Goal: Transaction & Acquisition: Download file/media

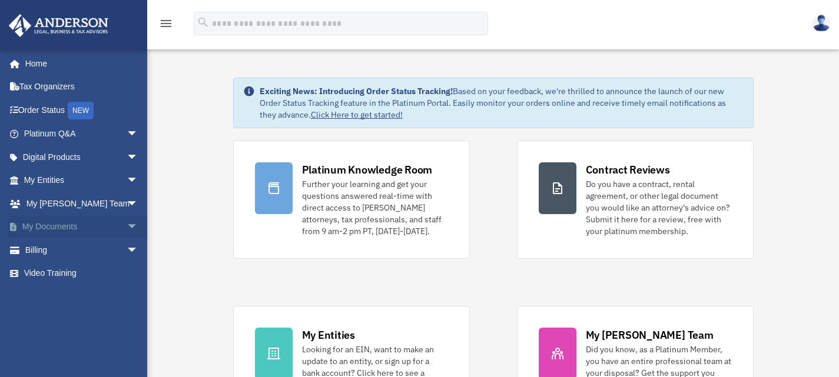
click at [127, 225] on span "arrow_drop_down" at bounding box center [139, 227] width 24 height 24
click at [62, 250] on link "Box" at bounding box center [86, 250] width 140 height 24
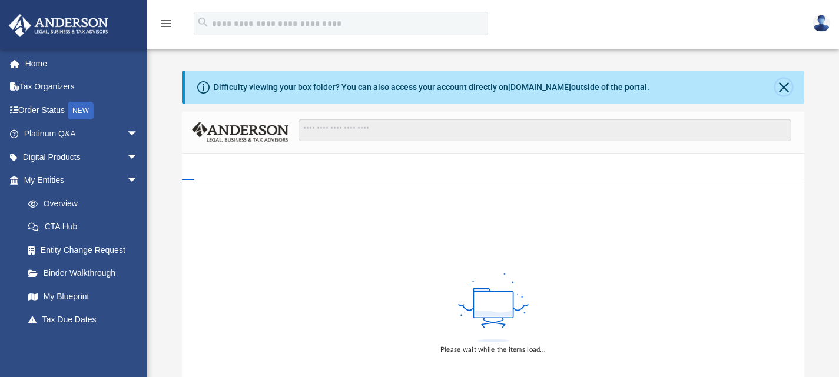
click at [782, 88] on button "Close" at bounding box center [783, 87] width 16 height 16
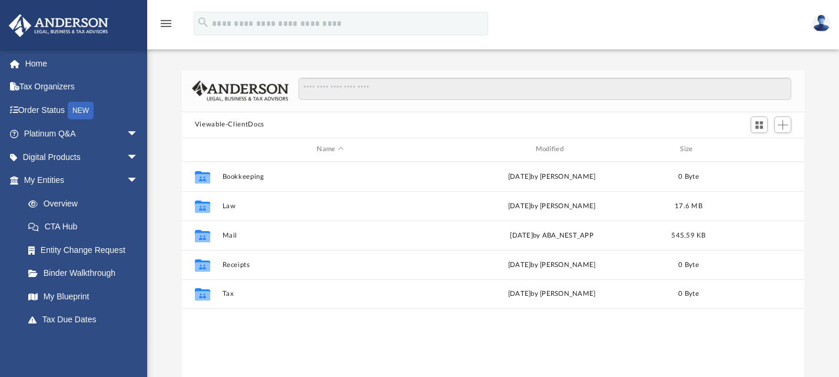
scroll to position [258, 613]
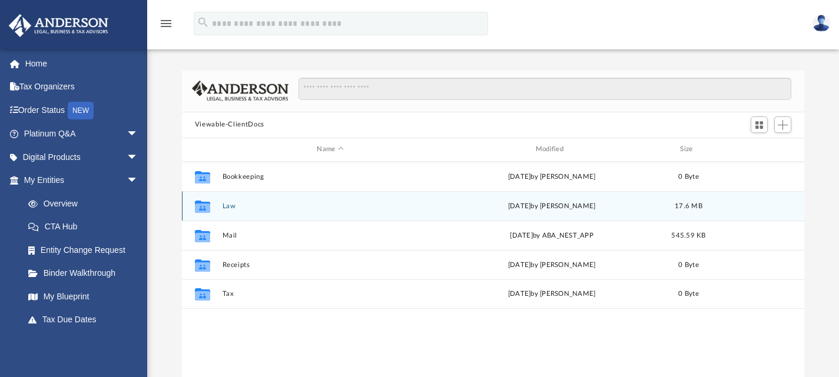
click at [205, 207] on icon "grid" at bounding box center [202, 206] width 15 height 12
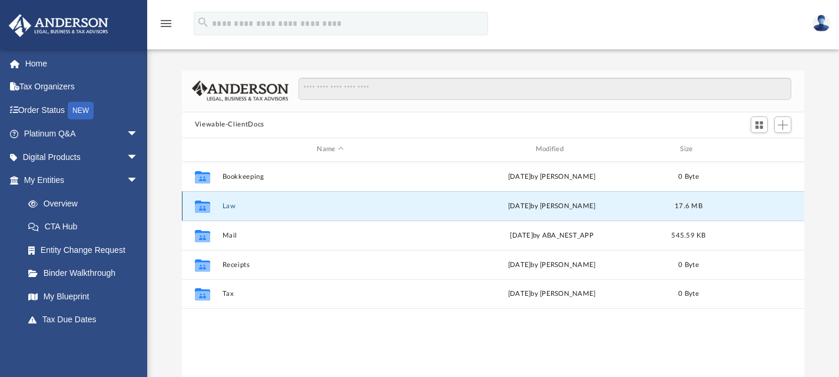
click at [205, 207] on icon "grid" at bounding box center [202, 207] width 15 height 9
click at [376, 201] on div "Collaborated Folder Law [DATE] by [PERSON_NAME] 17.6 MB" at bounding box center [493, 205] width 623 height 29
click at [228, 204] on button "Law" at bounding box center [330, 206] width 216 height 8
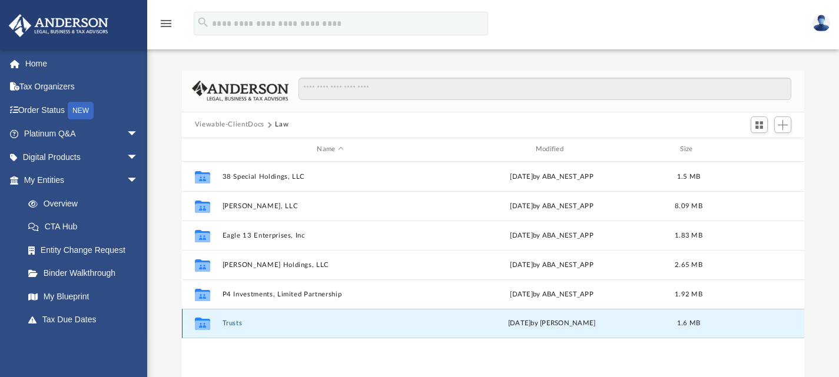
click at [233, 322] on button "Trusts" at bounding box center [330, 324] width 216 height 8
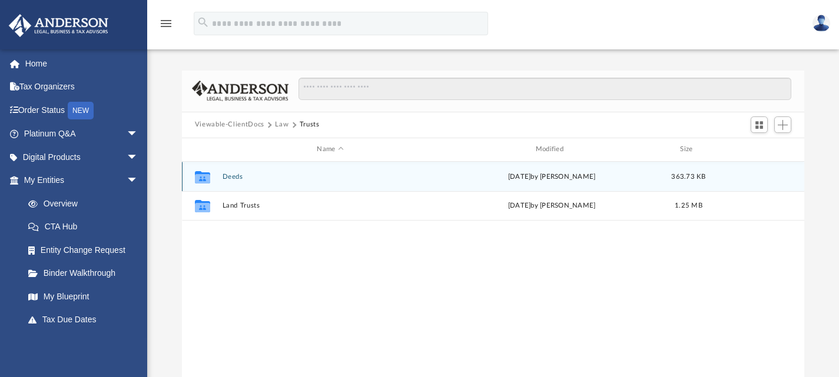
click at [234, 175] on button "Deeds" at bounding box center [330, 176] width 216 height 8
click at [267, 174] on button "Deed - [STREET_ADDRESS][PERSON_NAME]" at bounding box center [330, 176] width 216 height 8
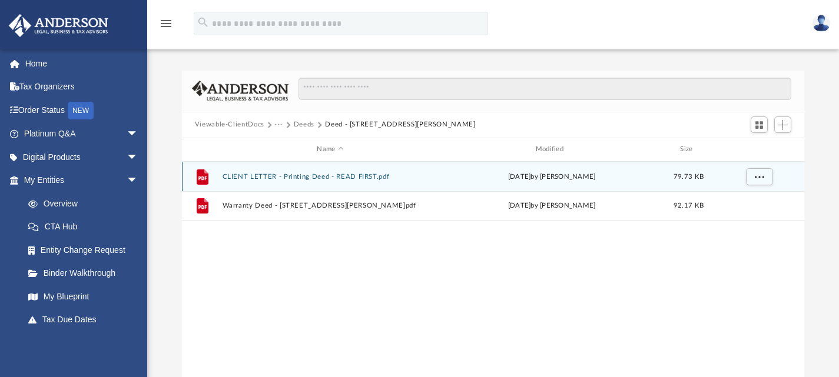
click at [268, 174] on button "CLIENT LETTER - Printing Deed - READ FIRST.pdf" at bounding box center [330, 176] width 216 height 8
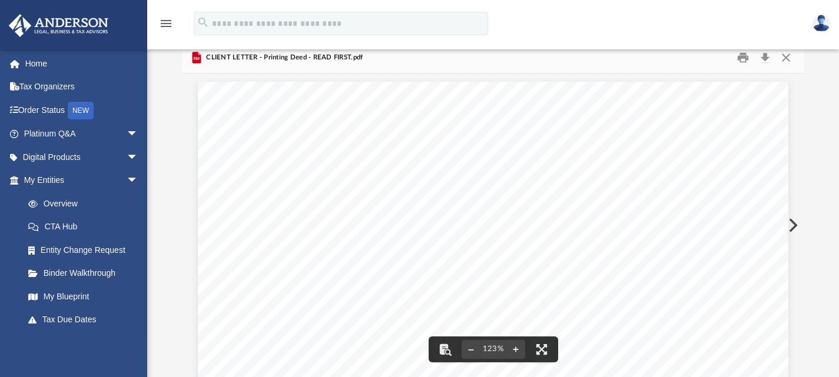
scroll to position [0, 0]
click at [766, 56] on button "Download" at bounding box center [764, 57] width 21 height 18
click at [786, 61] on button "Close" at bounding box center [785, 57] width 21 height 18
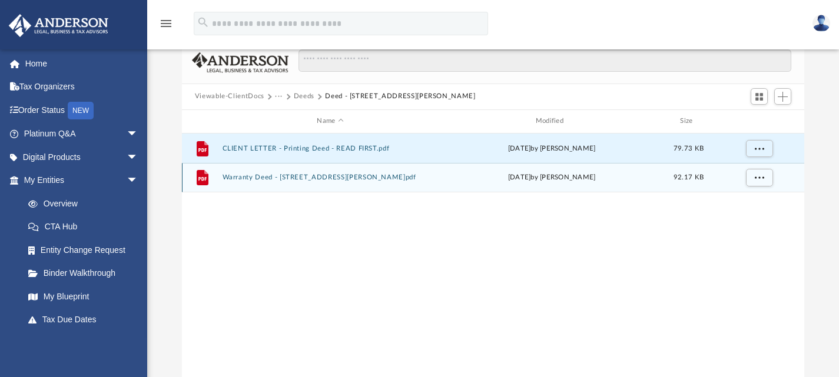
click at [270, 175] on button "Warranty Deed - [STREET_ADDRESS][PERSON_NAME]pdf" at bounding box center [330, 178] width 216 height 8
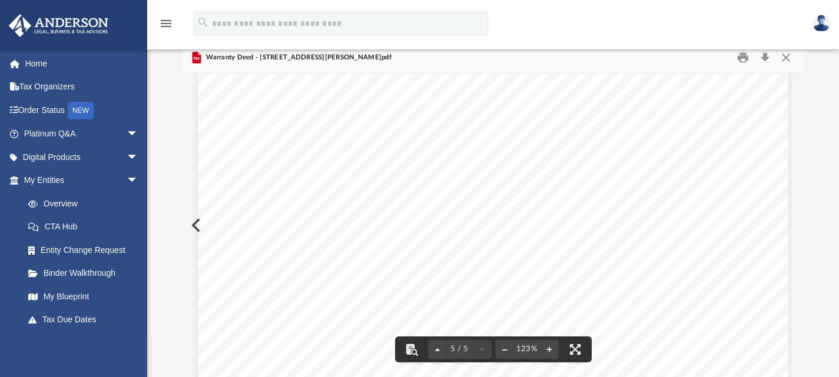
scroll to position [3604, 0]
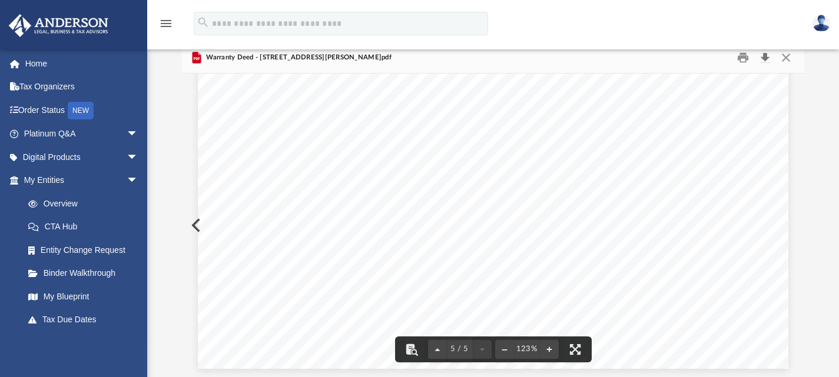
click at [766, 58] on button "Download" at bounding box center [764, 57] width 21 height 18
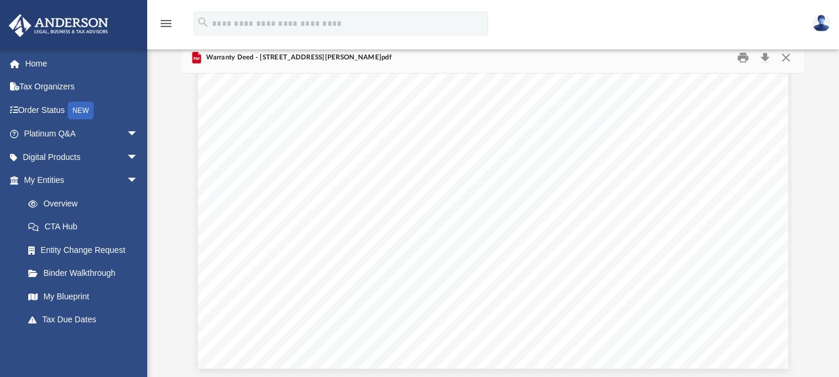
click at [830, 368] on div at bounding box center [830, 368] width 0 height 0
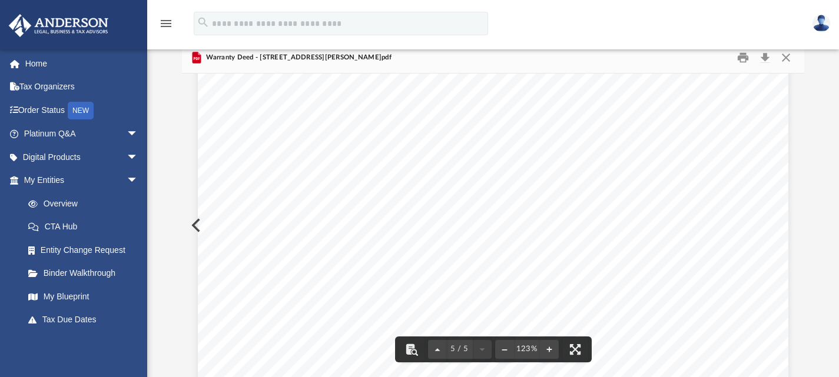
scroll to position [3345, 0]
click at [786, 55] on button "Close" at bounding box center [785, 57] width 21 height 18
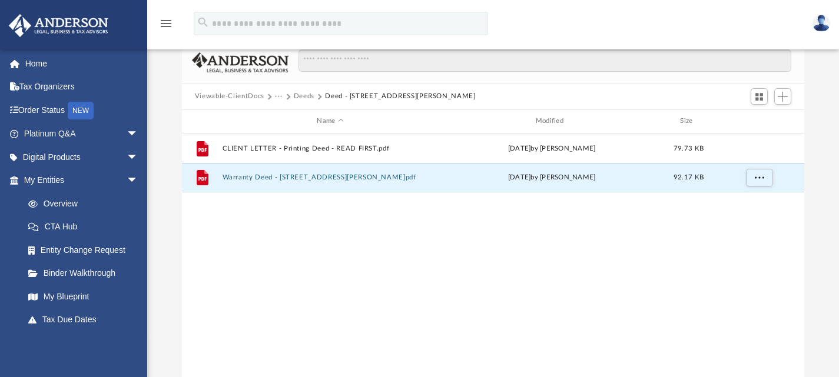
click at [304, 94] on button "Deeds" at bounding box center [304, 96] width 21 height 11
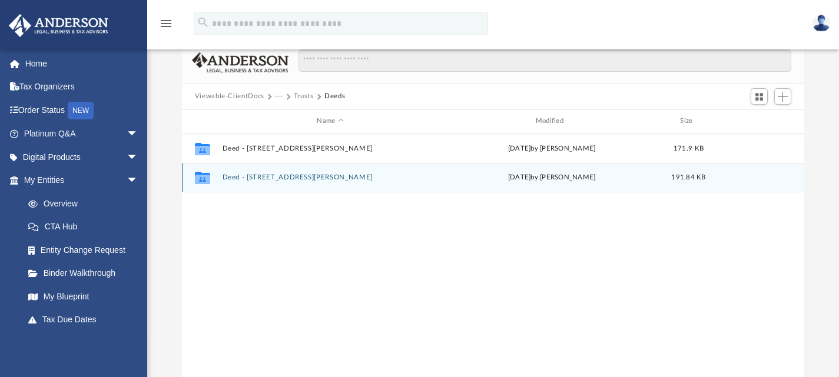
click at [284, 176] on button "Deed - [STREET_ADDRESS][PERSON_NAME]" at bounding box center [330, 178] width 216 height 8
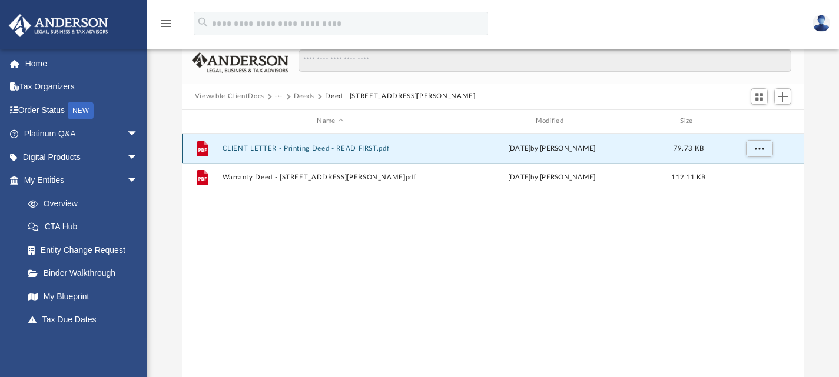
click at [299, 146] on button "CLIENT LETTER - Printing Deed - READ FIRST.pdf" at bounding box center [330, 148] width 216 height 8
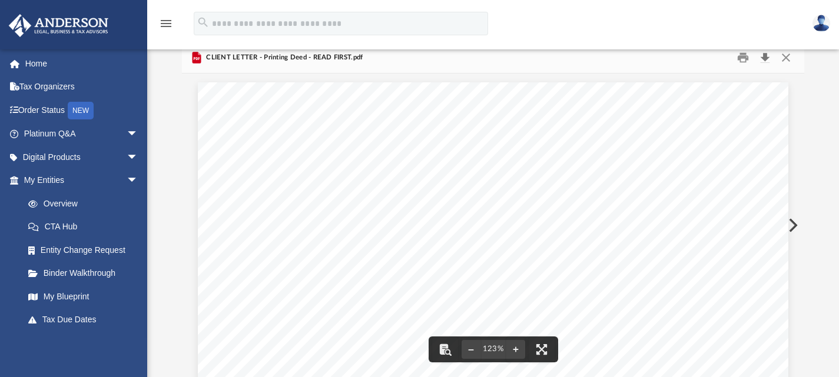
click at [765, 57] on button "Download" at bounding box center [764, 57] width 21 height 18
click at [784, 55] on button "Close" at bounding box center [785, 57] width 21 height 18
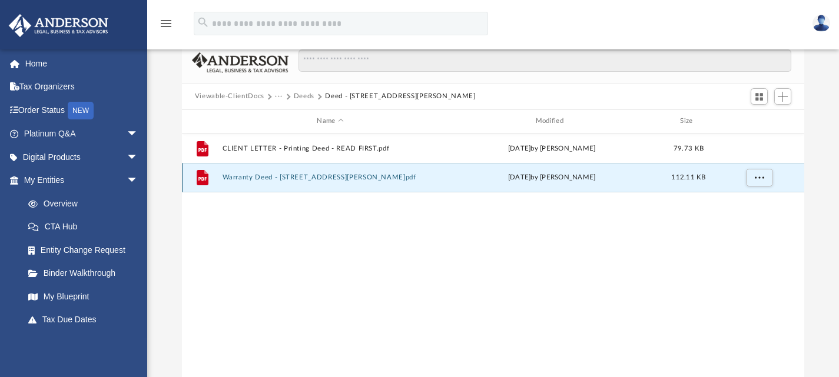
click at [321, 176] on button "Warranty Deed - [STREET_ADDRESS][PERSON_NAME]pdf" at bounding box center [330, 178] width 216 height 8
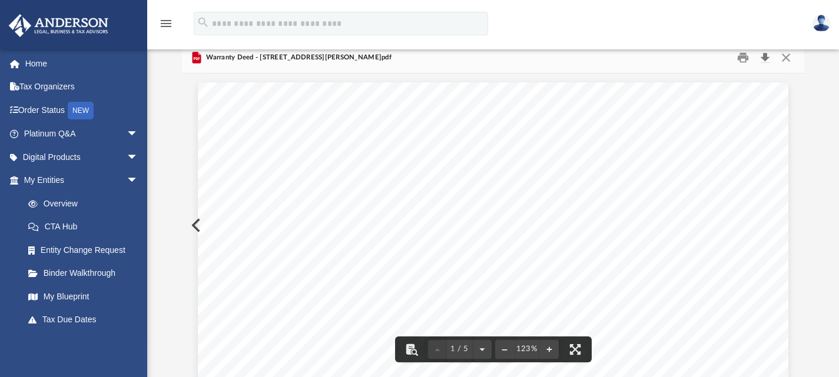
click at [766, 56] on button "Download" at bounding box center [764, 57] width 21 height 18
click at [830, 368] on div at bounding box center [830, 368] width 0 height 0
click at [788, 54] on button "Close" at bounding box center [785, 57] width 21 height 18
